Goal: Find specific page/section: Find specific page/section

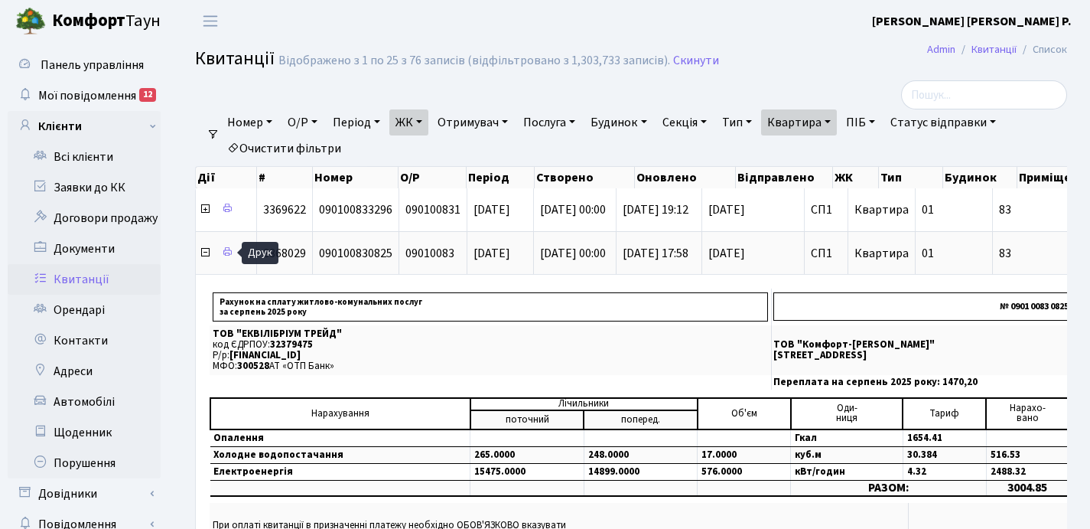
select select "25"
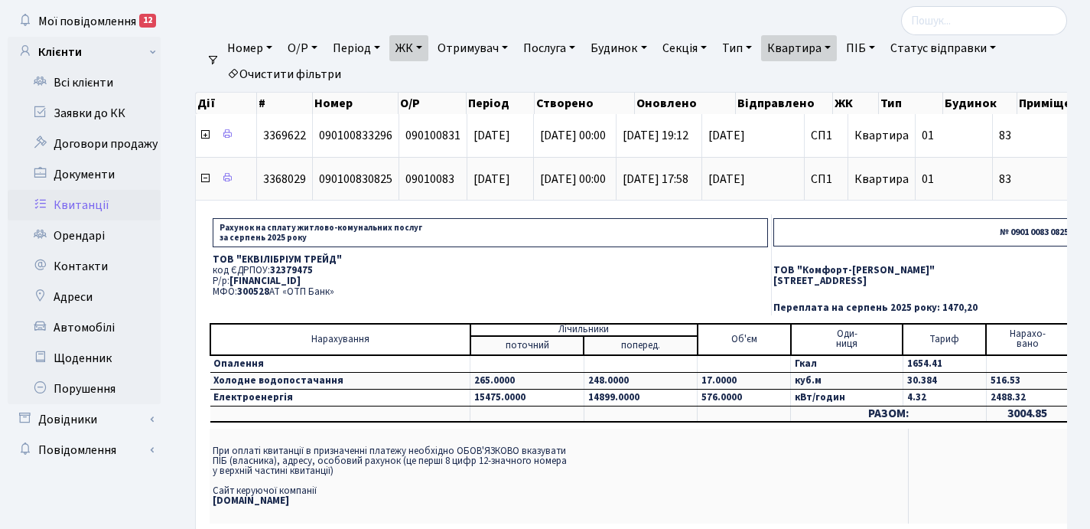
scroll to position [75, 0]
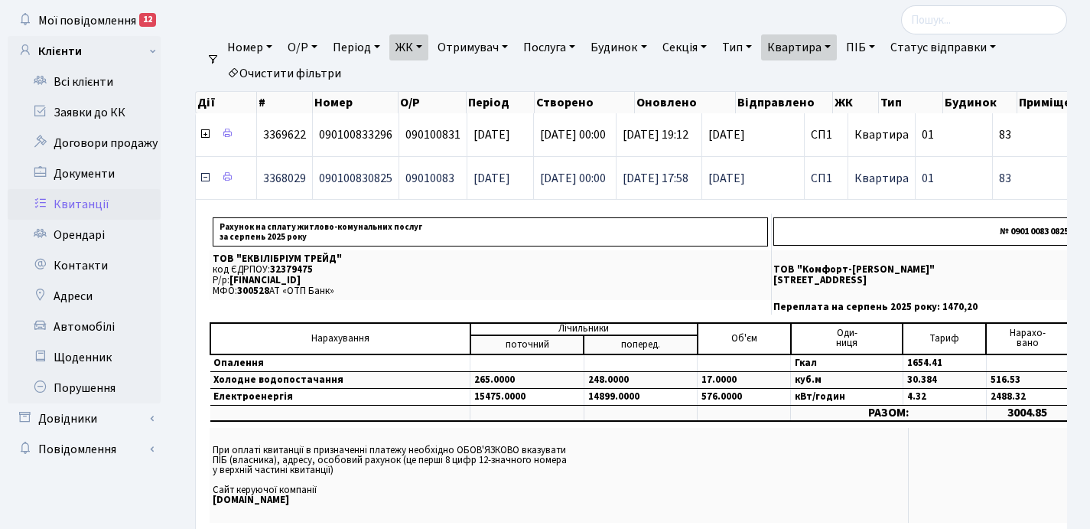
click at [204, 180] on icon at bounding box center [205, 177] width 12 height 12
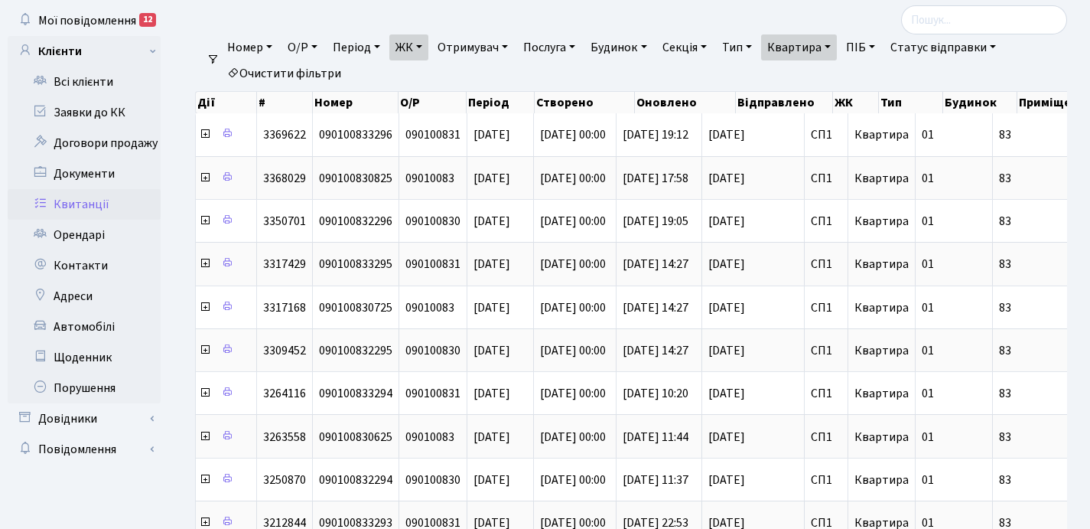
click at [837, 45] on link "Квартира" at bounding box center [799, 47] width 76 height 26
type input "8"
type input "344"
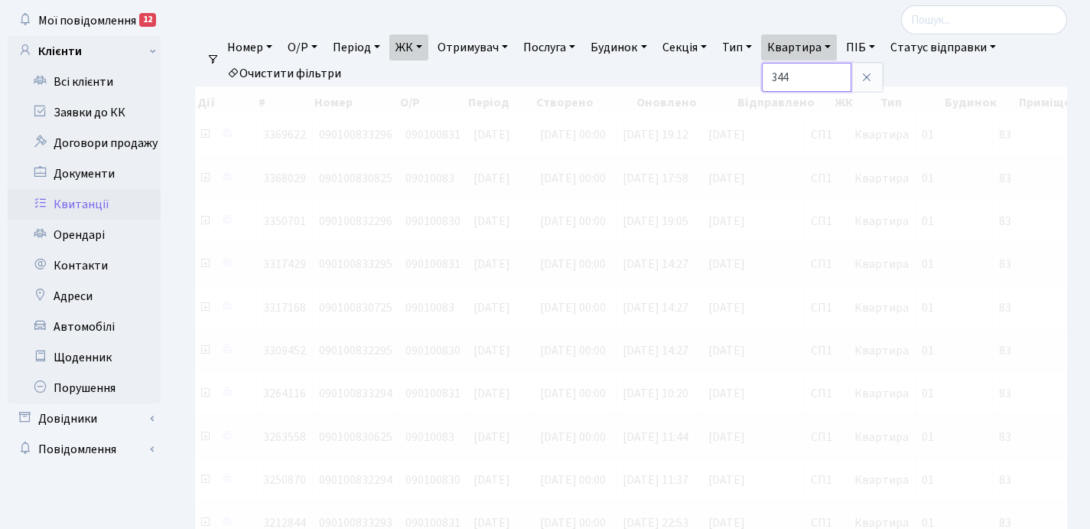
scroll to position [57, 0]
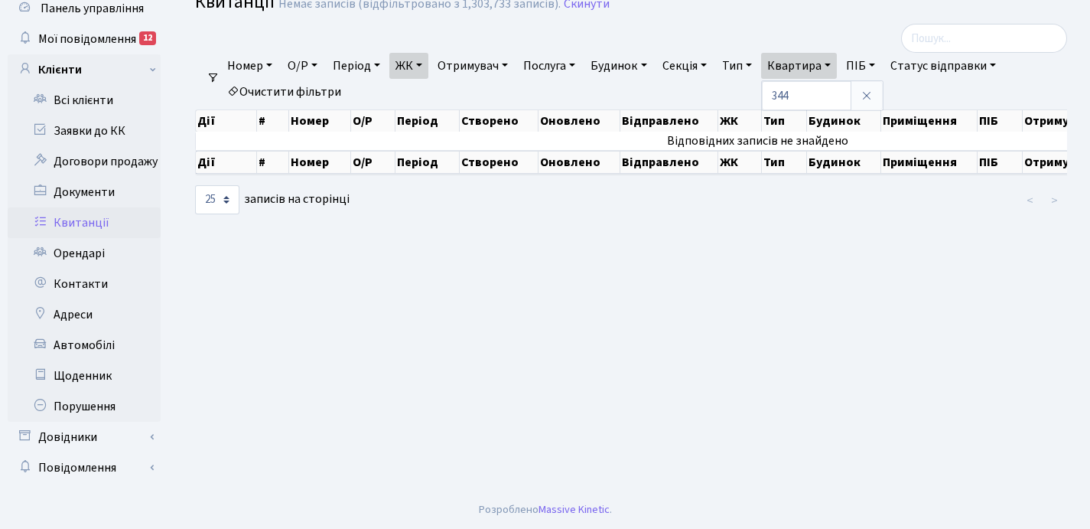
click at [425, 62] on link "ЖК" at bounding box center [408, 66] width 39 height 26
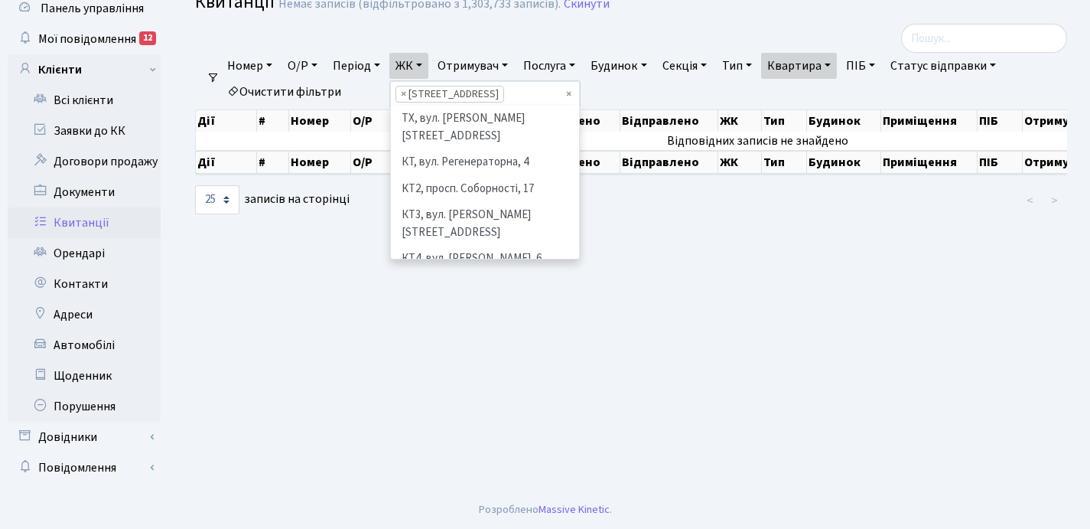
scroll to position [211, 0]
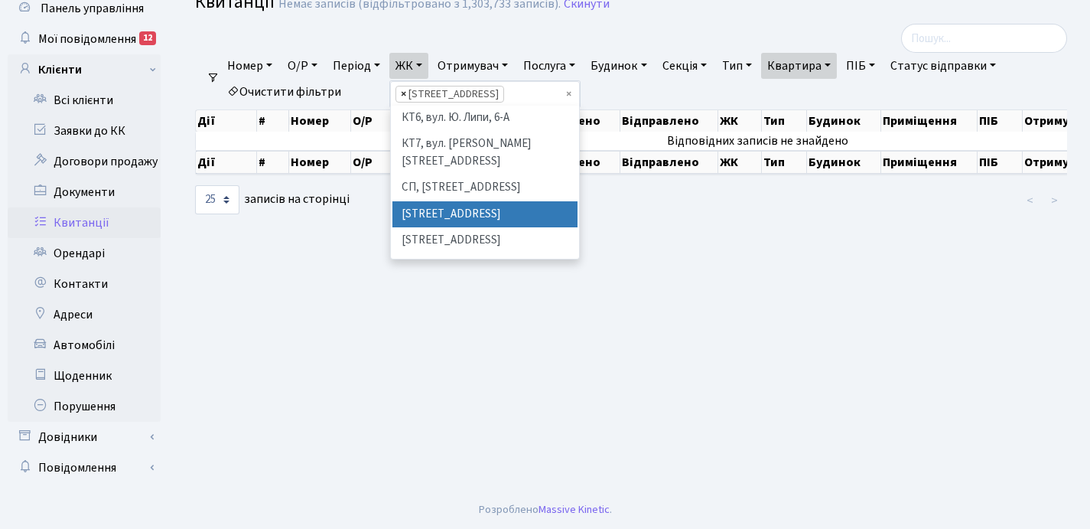
click at [406, 94] on span "×" at bounding box center [403, 93] width 5 height 15
select select
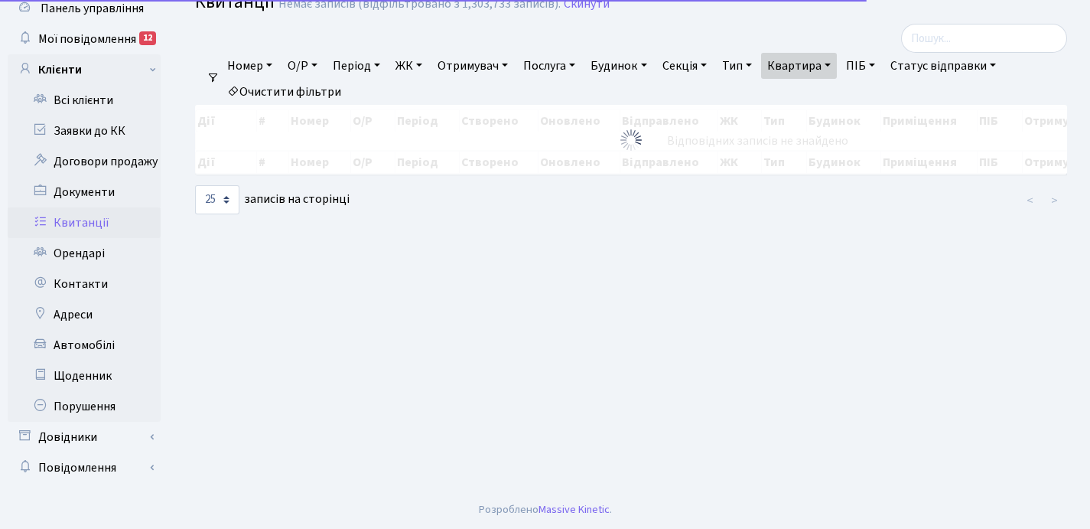
click at [426, 67] on link "ЖК" at bounding box center [408, 66] width 39 height 26
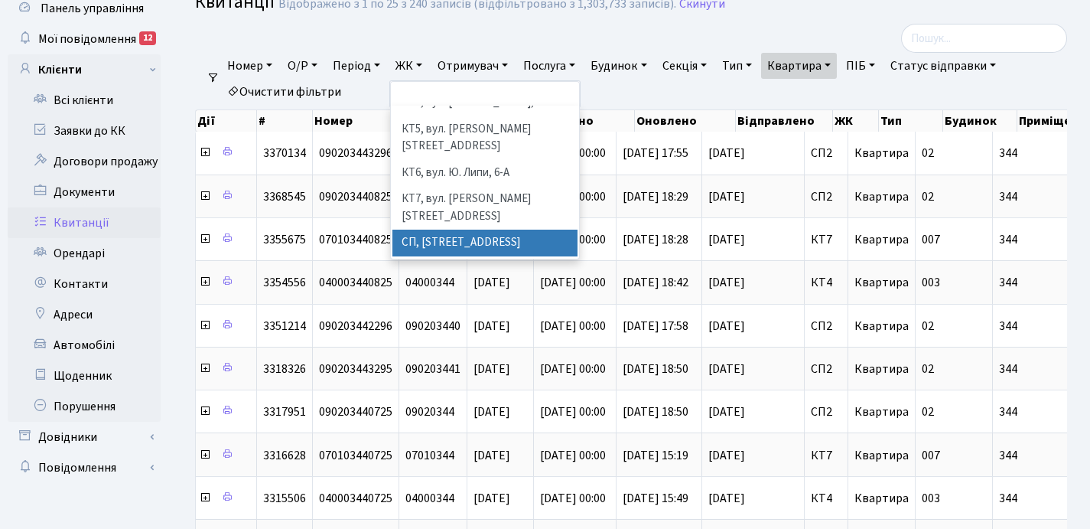
scroll to position [158, 0]
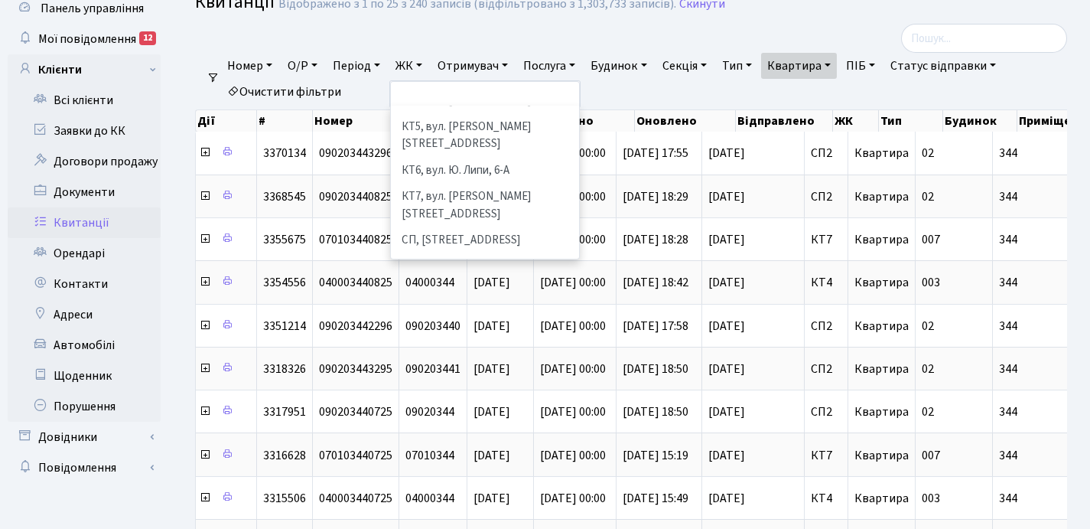
click at [448, 280] on li "[STREET_ADDRESS]" at bounding box center [484, 293] width 185 height 27
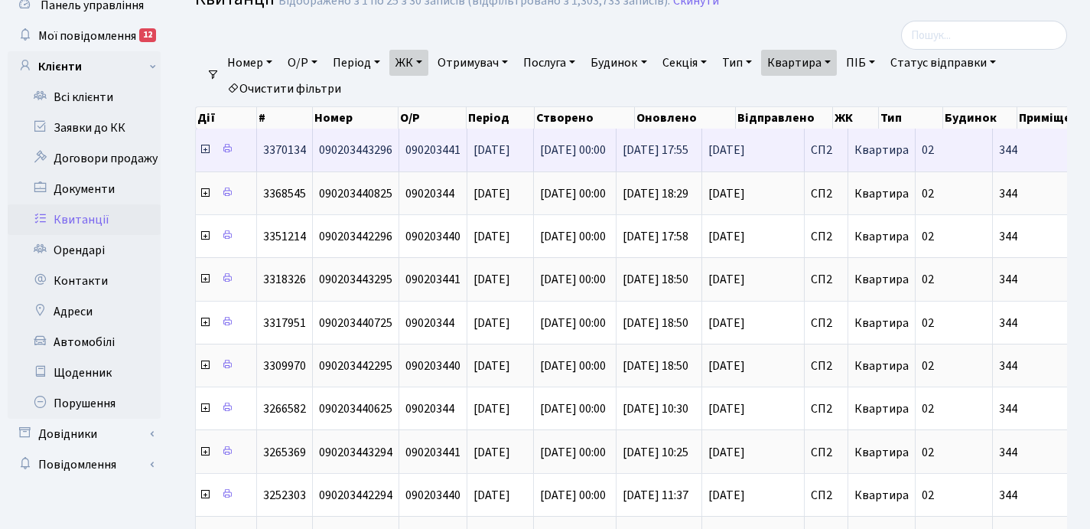
click at [206, 151] on icon at bounding box center [205, 149] width 12 height 12
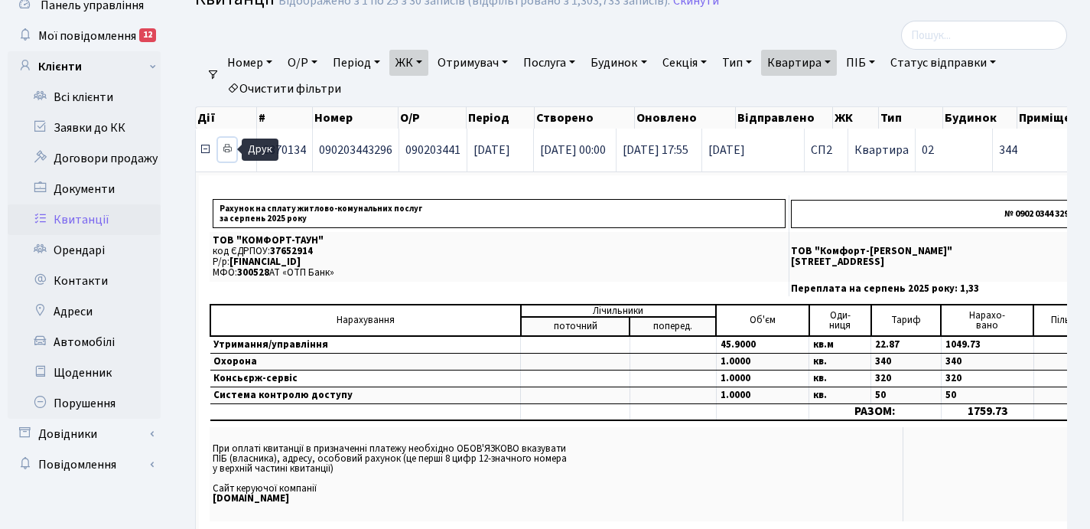
click at [225, 150] on icon at bounding box center [227, 148] width 11 height 11
click at [207, 150] on icon at bounding box center [205, 149] width 12 height 12
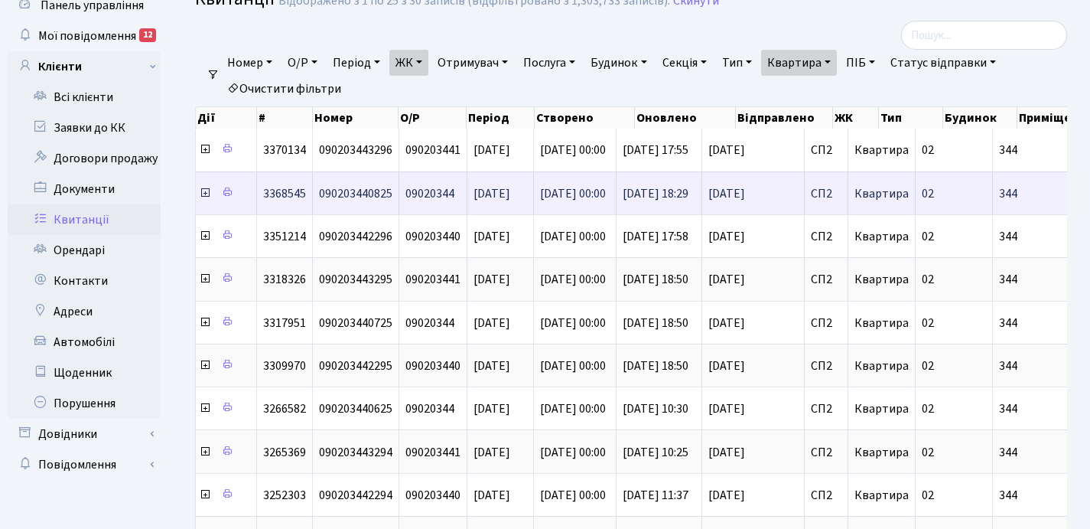
click at [204, 190] on icon at bounding box center [205, 193] width 12 height 12
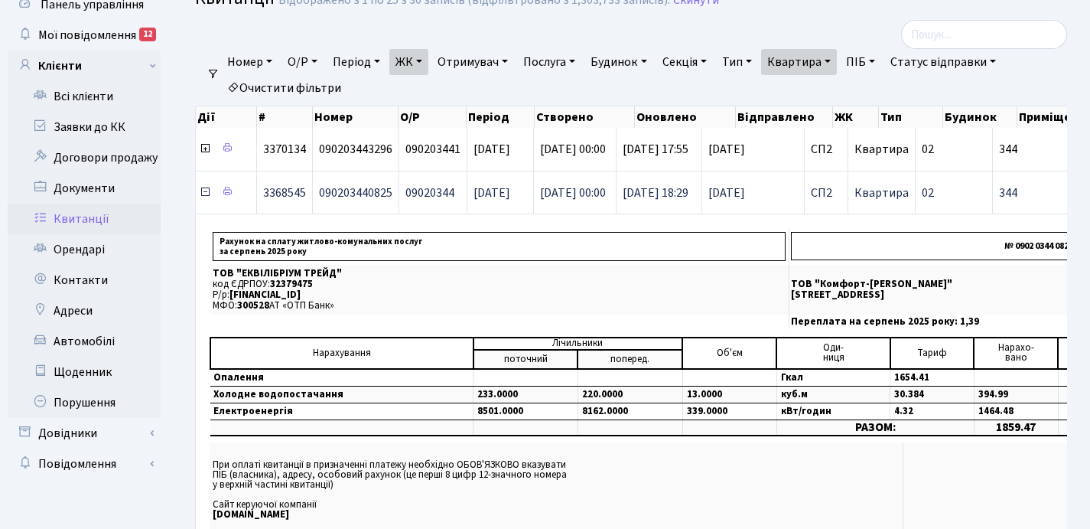
scroll to position [63, 0]
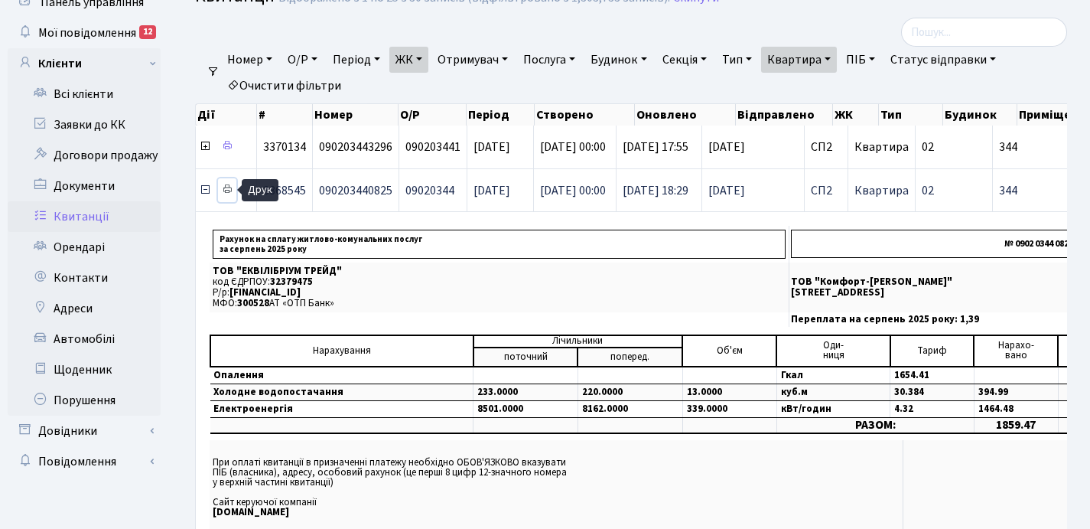
click at [228, 190] on icon at bounding box center [227, 189] width 11 height 11
click at [207, 191] on icon at bounding box center [205, 190] width 12 height 12
